Goal: Task Accomplishment & Management: Use online tool/utility

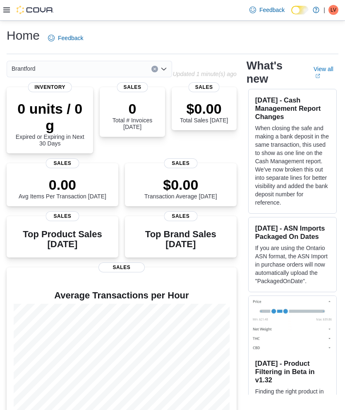
click at [336, 7] on span "LV" at bounding box center [334, 10] width 6 height 10
click at [9, 10] on icon at bounding box center [6, 10] width 7 height 7
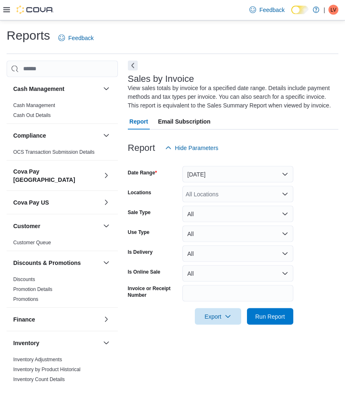
scroll to position [33, 0]
click at [204, 186] on div "All Locations" at bounding box center [237, 194] width 111 height 17
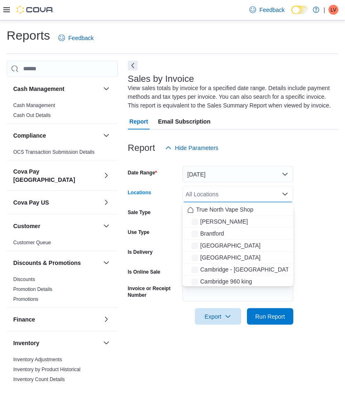
scroll to position [33, 0]
click at [219, 230] on span "Brantford" at bounding box center [212, 234] width 24 height 8
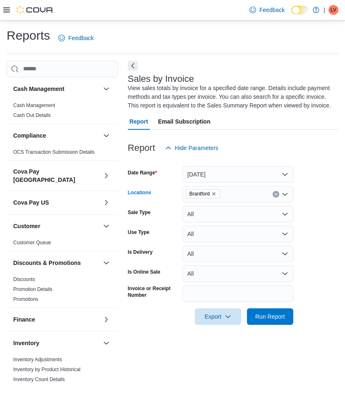
click at [327, 156] on form "Date Range [DATE] Locations [GEOGRAPHIC_DATA] Combo box. Selected. [GEOGRAPHIC_…" at bounding box center [233, 240] width 211 height 169
click at [274, 313] on span "Run Report" at bounding box center [270, 317] width 30 height 8
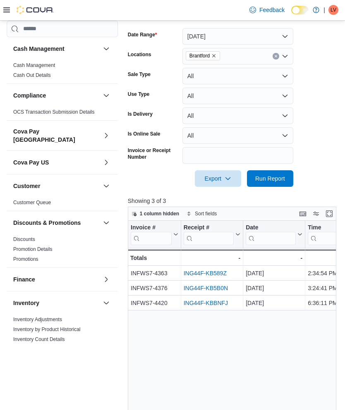
click at [200, 37] on button "[DATE]" at bounding box center [237, 36] width 111 height 17
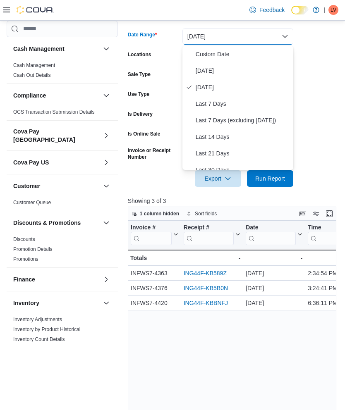
click at [218, 56] on span "Custom Date" at bounding box center [243, 54] width 94 height 10
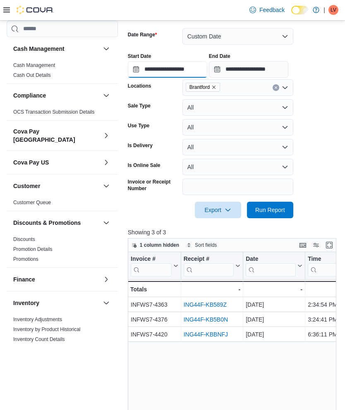
click at [136, 70] on input "**********" at bounding box center [167, 69] width 79 height 17
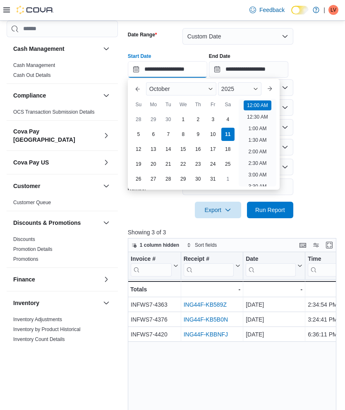
scroll to position [26, 0]
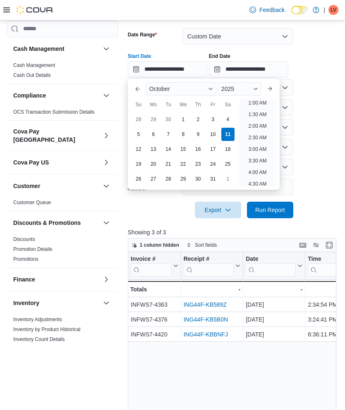
click at [142, 134] on div "5" at bounding box center [138, 134] width 13 height 13
type input "**********"
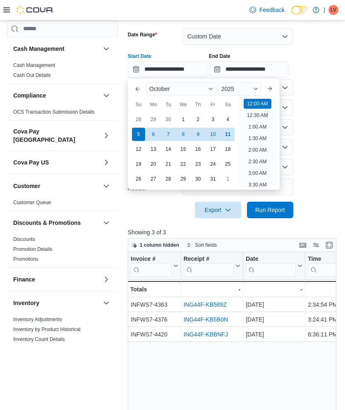
click at [278, 209] on span "Run Report" at bounding box center [270, 210] width 30 height 8
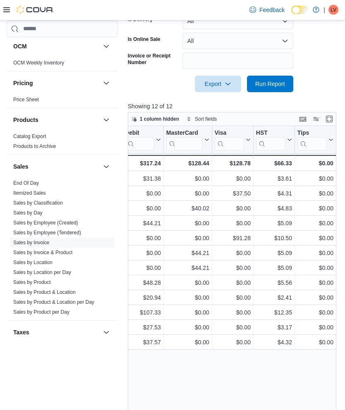
scroll to position [449, 0]
click at [31, 181] on link "End Of Day" at bounding box center [26, 184] width 26 height 6
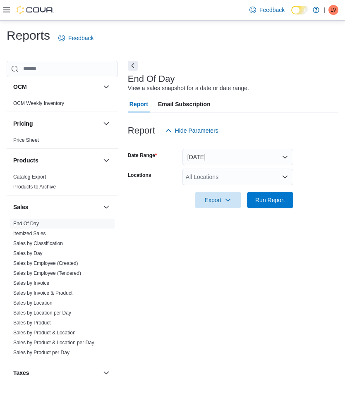
scroll to position [19, 0]
click at [198, 149] on button "[DATE]" at bounding box center [237, 157] width 111 height 17
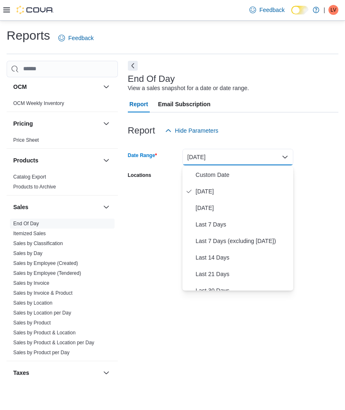
click at [219, 170] on span "Custom Date" at bounding box center [243, 175] width 94 height 10
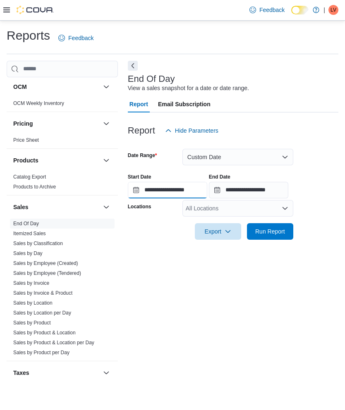
click at [137, 182] on input "**********" at bounding box center [167, 190] width 79 height 17
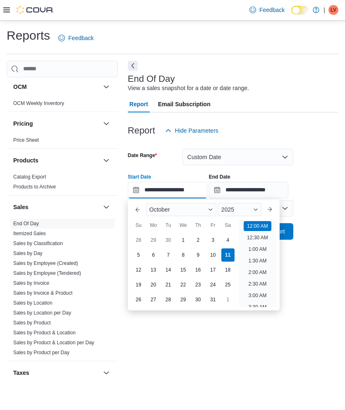
scroll to position [26, 0]
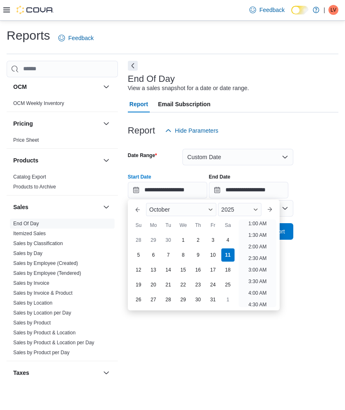
click at [144, 249] on div "5" at bounding box center [138, 255] width 13 height 13
type input "**********"
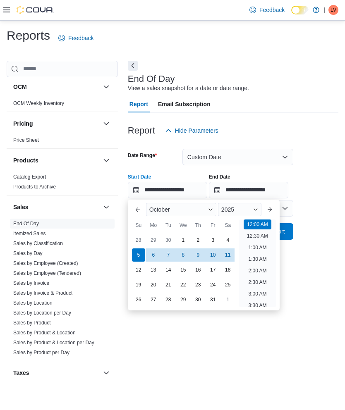
click at [329, 139] on div at bounding box center [233, 144] width 211 height 10
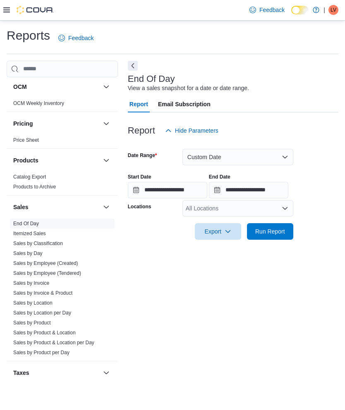
click at [230, 200] on div "All Locations" at bounding box center [237, 208] width 111 height 17
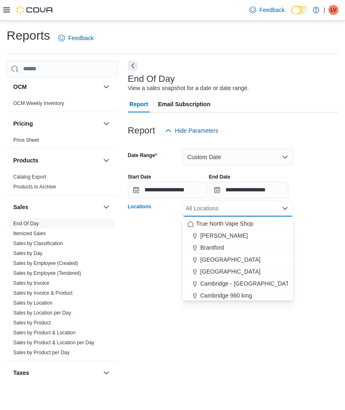
click at [219, 244] on span "Brantford" at bounding box center [212, 248] width 24 height 8
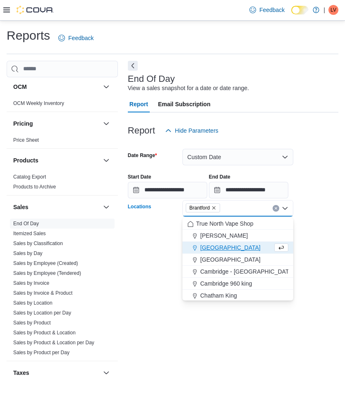
click at [332, 193] on form "**********" at bounding box center [233, 189] width 211 height 101
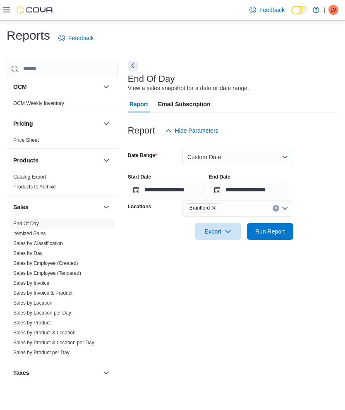
click at [274, 228] on span "Run Report" at bounding box center [270, 232] width 30 height 8
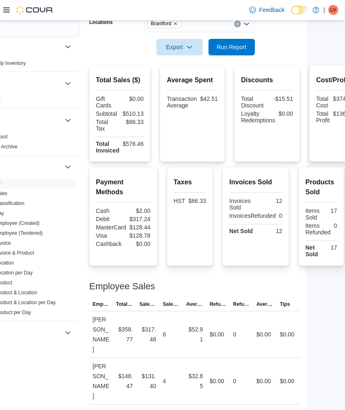
scroll to position [185, 54]
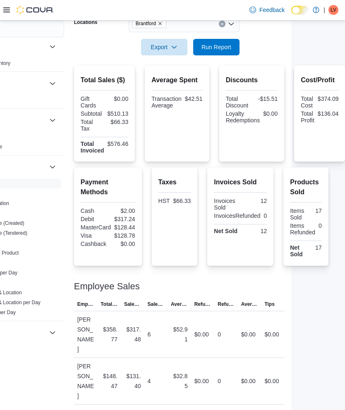
click at [333, 8] on span "LV" at bounding box center [334, 10] width 6 height 10
